Goal: Task Accomplishment & Management: Use online tool/utility

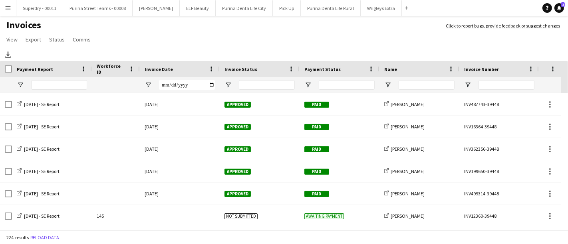
click at [11, 5] on button "Menu" at bounding box center [8, 8] width 16 height 16
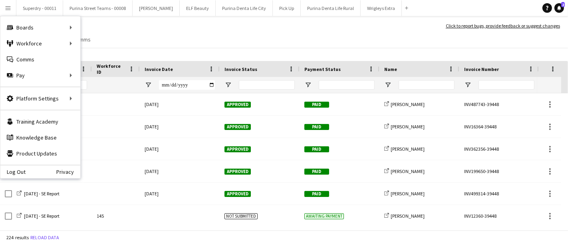
click at [266, 40] on app-page-menu "View Customise view Customise filters Reset Filters Reset View Reset All Export…" at bounding box center [284, 40] width 568 height 15
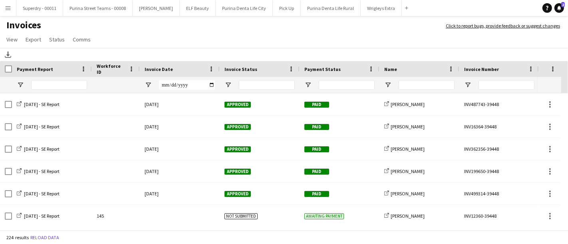
click at [8, 6] on app-icon "Menu" at bounding box center [8, 8] width 6 height 6
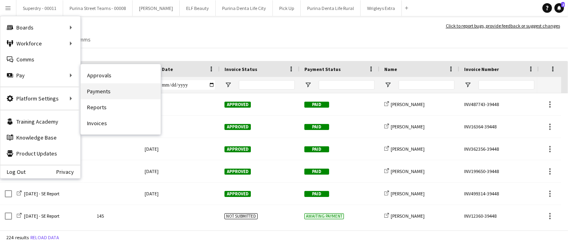
click at [96, 90] on link "Payments" at bounding box center [121, 91] width 80 height 16
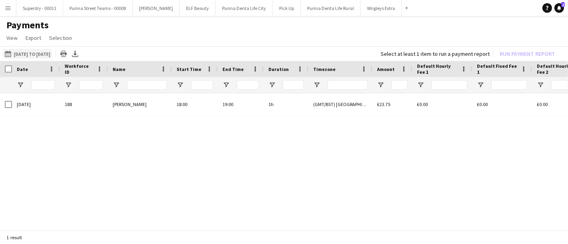
click at [49, 55] on button "[DATE] to [DATE] [DATE] to [DATE]" at bounding box center [27, 54] width 49 height 10
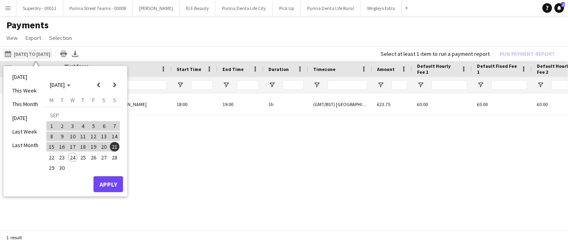
click at [49, 55] on button "[DATE] to [DATE] [DATE] to [DATE]" at bounding box center [27, 54] width 49 height 10
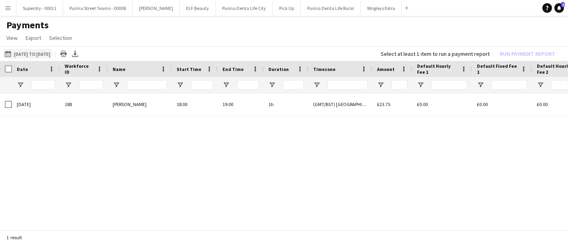
click at [49, 55] on button "[DATE] to [DATE] [DATE] to [DATE]" at bounding box center [27, 54] width 49 height 10
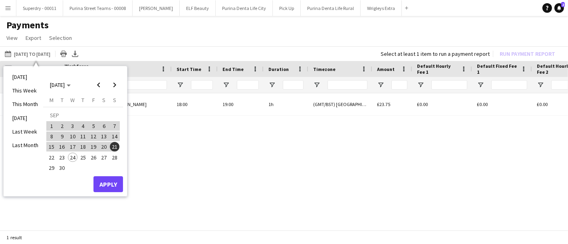
click at [63, 156] on span "23" at bounding box center [62, 158] width 10 height 10
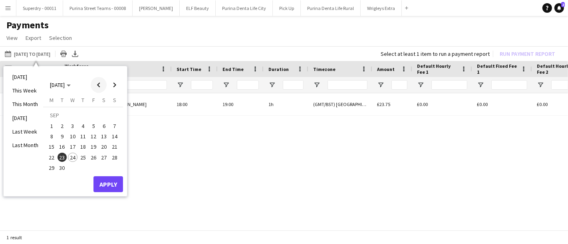
click at [97, 85] on span "Previous month" at bounding box center [99, 85] width 16 height 16
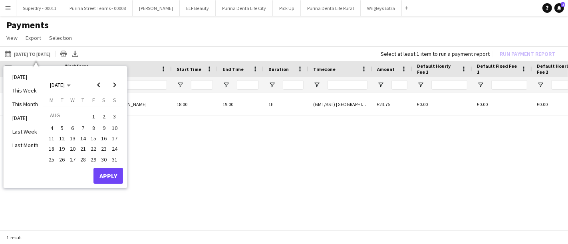
click at [93, 115] on span "1" at bounding box center [94, 116] width 10 height 11
click at [112, 87] on span "Next month" at bounding box center [115, 85] width 16 height 16
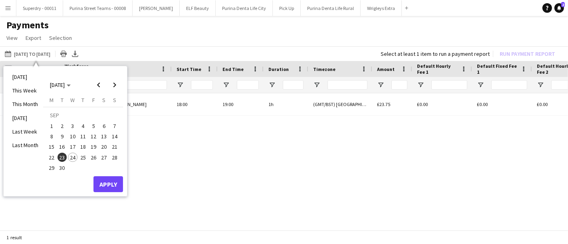
click at [62, 159] on span "23" at bounding box center [62, 158] width 10 height 10
click at [99, 83] on span "Previous month" at bounding box center [99, 85] width 16 height 16
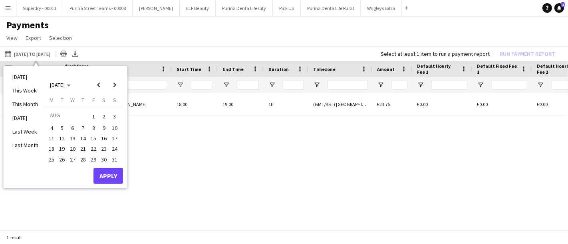
click at [92, 110] on button "1" at bounding box center [93, 116] width 10 height 12
click at [110, 89] on span "Next month" at bounding box center [115, 85] width 16 height 16
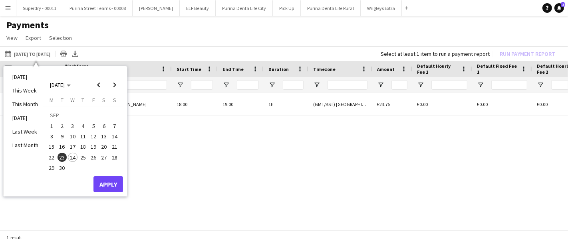
click at [63, 156] on span "23" at bounding box center [62, 158] width 10 height 10
click at [103, 180] on button "Apply" at bounding box center [108, 184] width 30 height 16
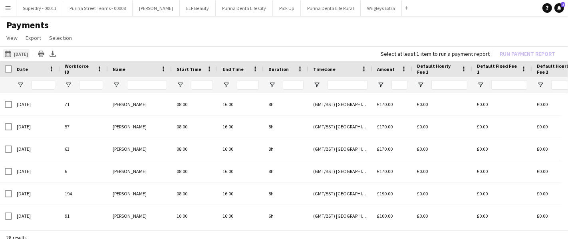
click at [28, 50] on button "[DATE] to [DATE] [DATE]" at bounding box center [16, 54] width 26 height 10
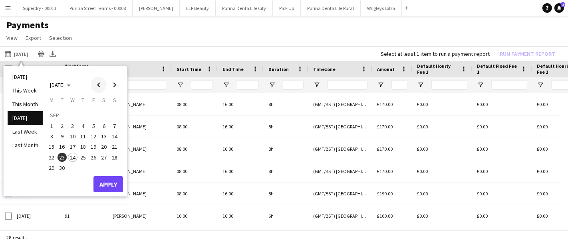
click at [96, 79] on span "Previous month" at bounding box center [99, 85] width 16 height 16
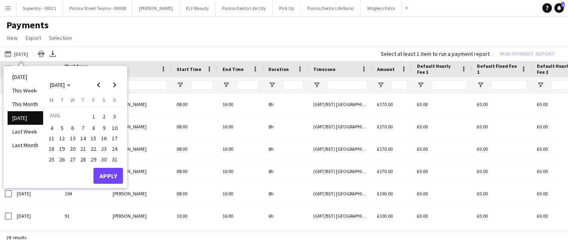
click at [92, 115] on span "1" at bounding box center [94, 116] width 10 height 11
click at [114, 87] on span "Next month" at bounding box center [115, 85] width 16 height 16
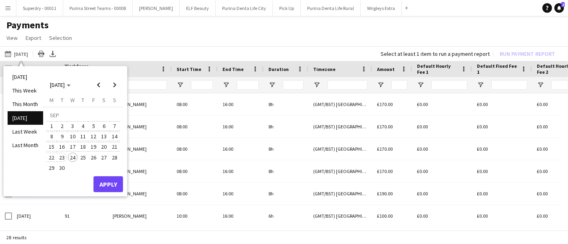
click at [65, 154] on span "23" at bounding box center [62, 158] width 10 height 10
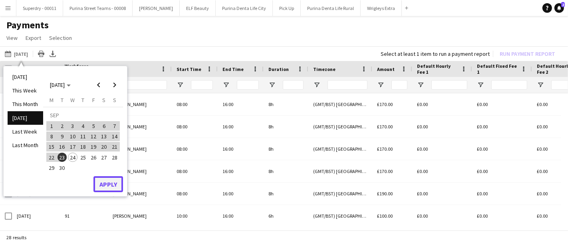
click at [110, 184] on button "Apply" at bounding box center [108, 184] width 30 height 16
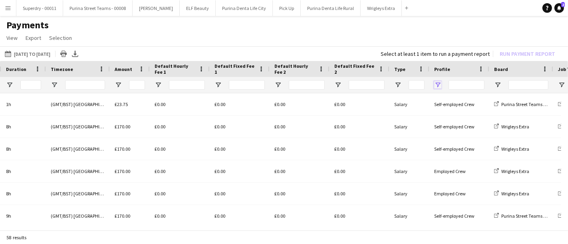
click at [437, 83] on span "Open Filter Menu" at bounding box center [437, 84] width 7 height 7
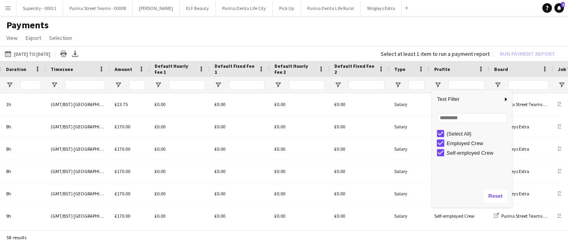
type input "**********"
click at [432, 25] on h1 "Payments" at bounding box center [284, 25] width 568 height 12
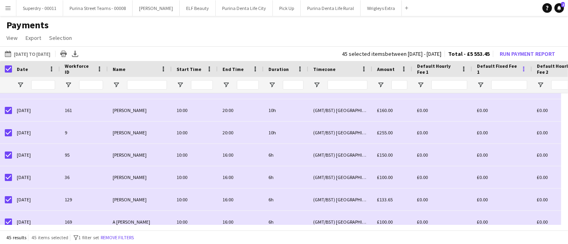
click at [522, 65] on span at bounding box center [523, 68] width 7 height 7
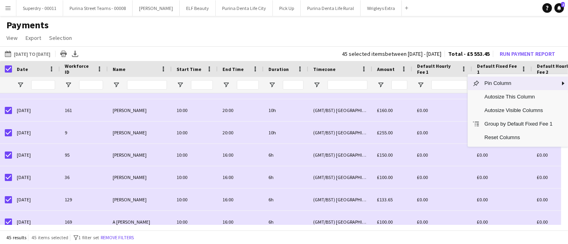
click at [397, 29] on h1 "Payments" at bounding box center [284, 25] width 568 height 12
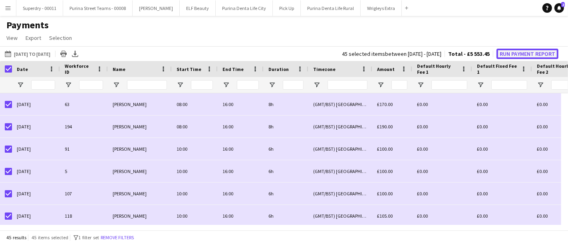
click at [511, 51] on button "Run Payment Report" at bounding box center [527, 54] width 62 height 10
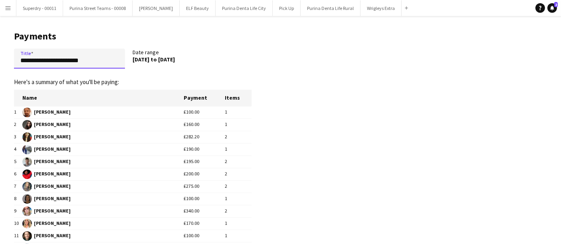
drag, startPoint x: 50, startPoint y: 61, endPoint x: 8, endPoint y: 55, distance: 42.2
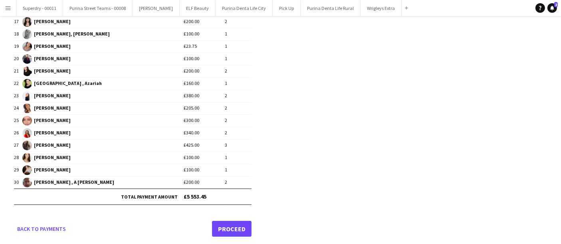
type input "**********"
click at [241, 228] on link "Proceed" at bounding box center [232, 229] width 40 height 16
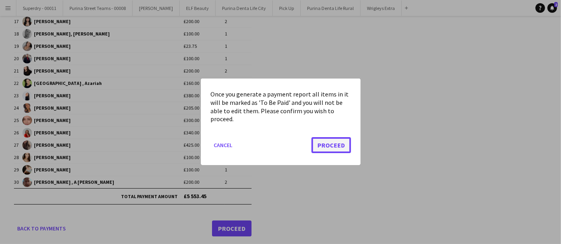
click at [330, 147] on button "Proceed" at bounding box center [331, 146] width 40 height 16
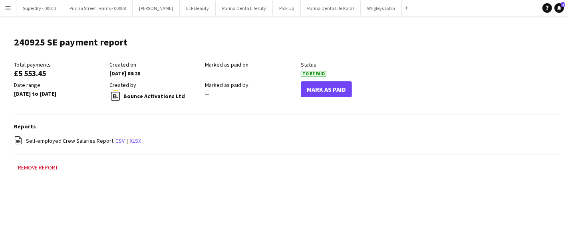
click at [9, 17] on main "240925 SE payment report Edit this field Total payments £5 553.45 Created on [D…" at bounding box center [284, 108] width 568 height 184
click at [7, 7] on app-icon "Menu" at bounding box center [8, 8] width 6 height 6
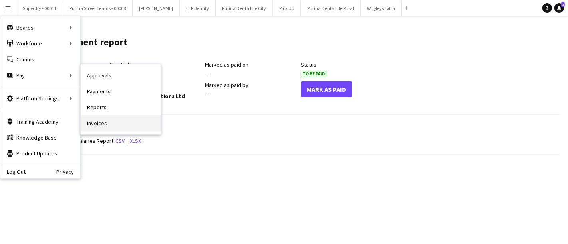
click at [109, 129] on link "Invoices" at bounding box center [121, 123] width 80 height 16
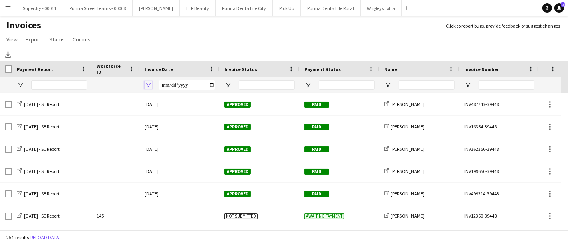
click at [149, 85] on span "Open Filter Menu" at bounding box center [148, 84] width 7 height 7
click at [206, 113] on input "Filter Value" at bounding box center [179, 113] width 62 height 10
type input "**********"
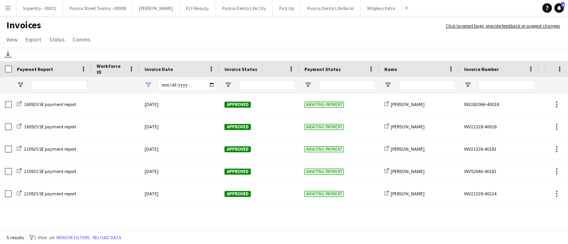
click at [258, 53] on div "Download" at bounding box center [284, 54] width 568 height 13
click at [212, 84] on input "**********" at bounding box center [187, 85] width 56 height 10
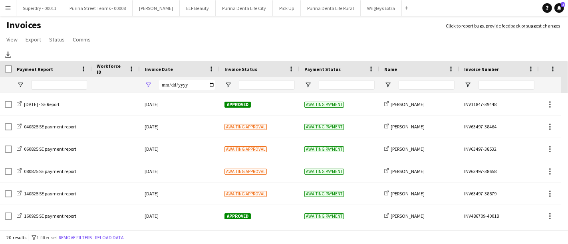
click at [215, 86] on div "**********" at bounding box center [180, 85] width 80 height 16
click at [212, 85] on input "**********" at bounding box center [187, 85] width 56 height 10
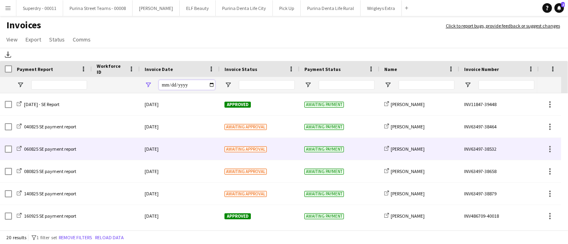
type input "**********"
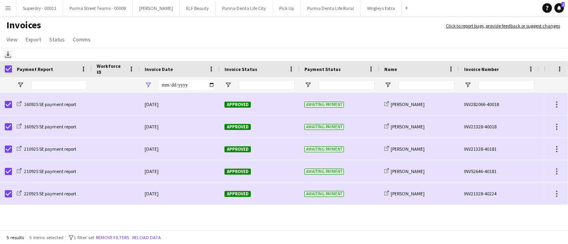
click at [8, 53] on icon at bounding box center [7, 53] width 3 height 5
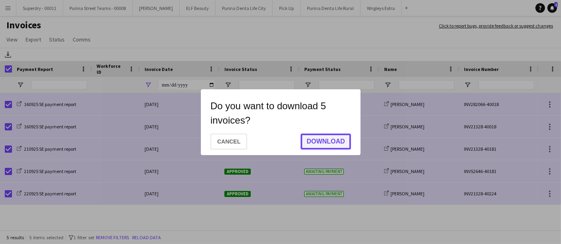
click at [335, 138] on button "Download" at bounding box center [326, 142] width 50 height 16
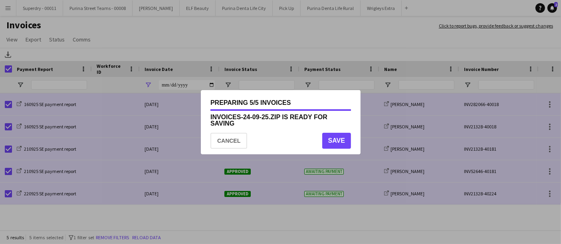
click at [312, 45] on div at bounding box center [280, 122] width 561 height 244
click at [220, 148] on button "Cancel" at bounding box center [228, 141] width 37 height 16
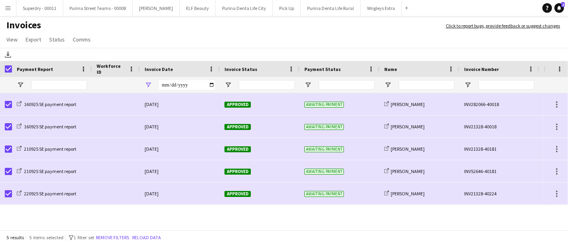
click at [8, 6] on app-icon "Menu" at bounding box center [8, 8] width 6 height 6
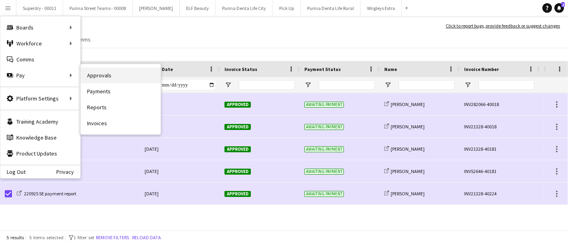
click at [126, 75] on link "Approvals" at bounding box center [121, 75] width 80 height 16
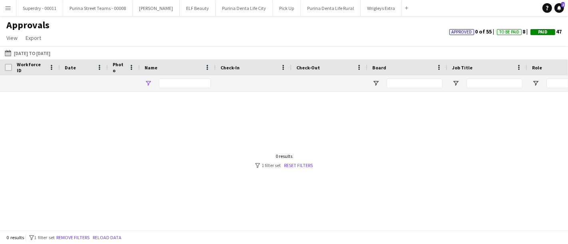
type input "***"
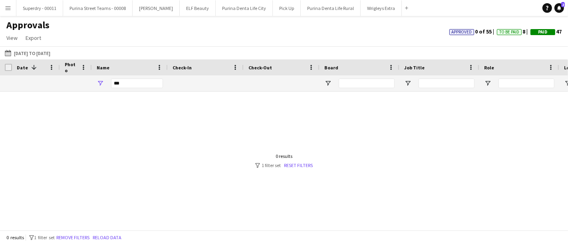
click at [8, 10] on app-icon "Menu" at bounding box center [8, 8] width 6 height 6
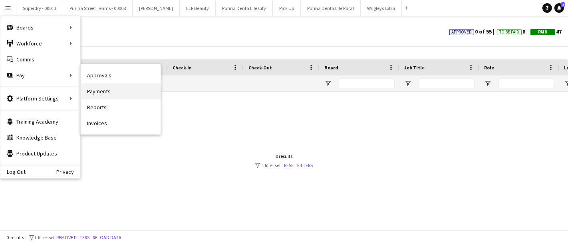
click at [105, 96] on link "Payments" at bounding box center [121, 91] width 80 height 16
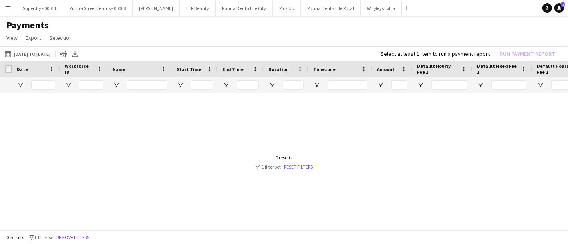
click at [5, 15] on button "Menu" at bounding box center [8, 8] width 16 height 16
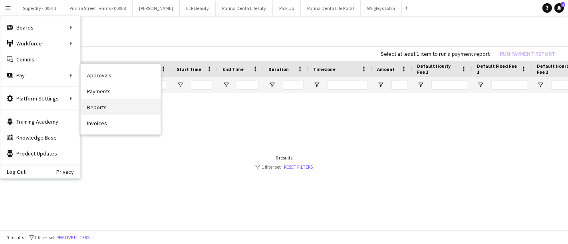
click at [111, 105] on link "Reports" at bounding box center [121, 107] width 80 height 16
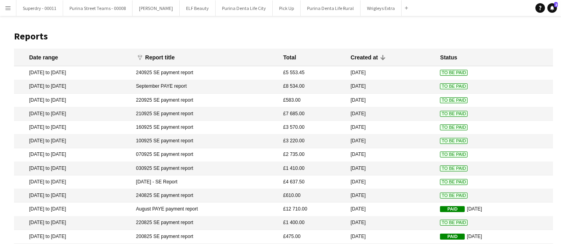
click at [10, 11] on app-icon "Menu" at bounding box center [8, 8] width 6 height 6
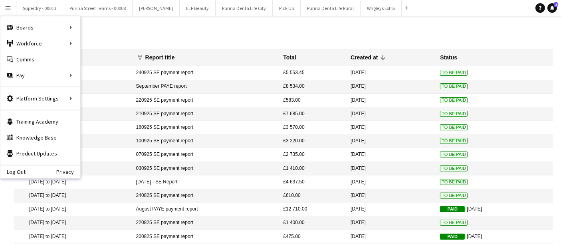
click at [195, 30] on header "Reports" at bounding box center [283, 36] width 539 height 25
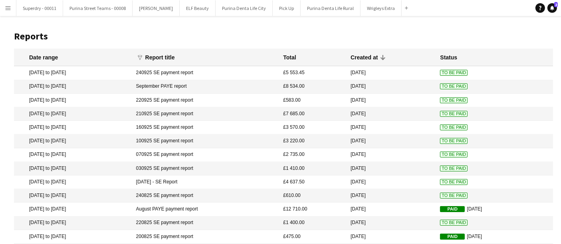
click at [7, 8] on app-icon "Menu" at bounding box center [8, 8] width 6 height 6
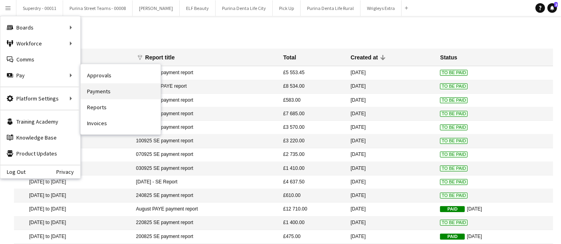
click at [97, 92] on link "Payments" at bounding box center [121, 91] width 80 height 16
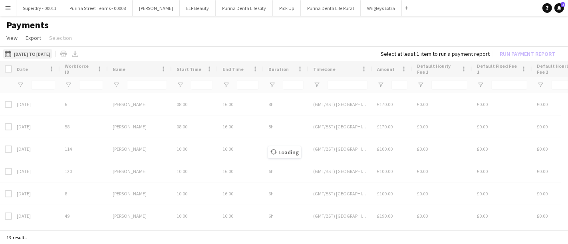
click at [52, 53] on button "[DATE] to [DATE] [DATE] to [DATE]" at bounding box center [27, 54] width 49 height 10
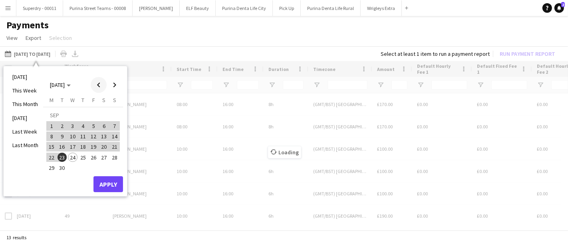
click at [100, 84] on span "Previous month" at bounding box center [99, 85] width 16 height 16
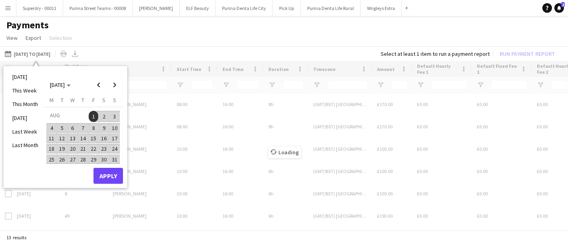
click at [92, 115] on span "1" at bounding box center [94, 116] width 10 height 11
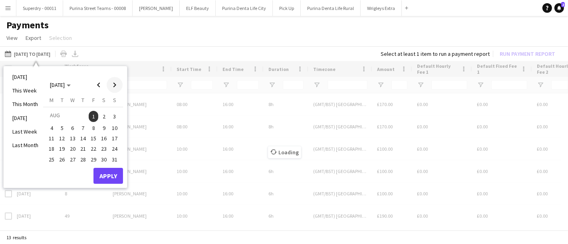
click at [113, 80] on span "Next month" at bounding box center [115, 85] width 16 height 16
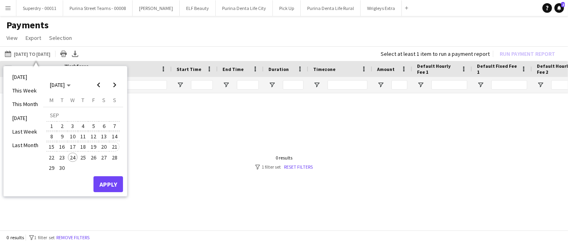
click at [113, 147] on span "21" at bounding box center [115, 147] width 10 height 10
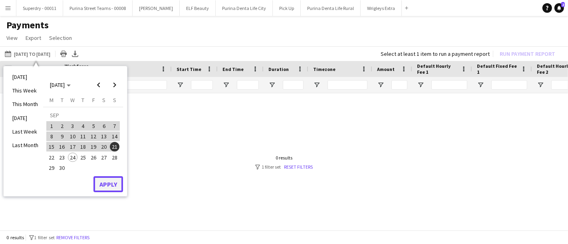
click at [109, 177] on button "Apply" at bounding box center [108, 184] width 30 height 16
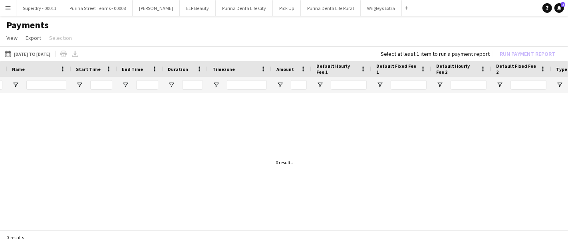
scroll to position [0, 117]
